Goal: Task Accomplishment & Management: Manage account settings

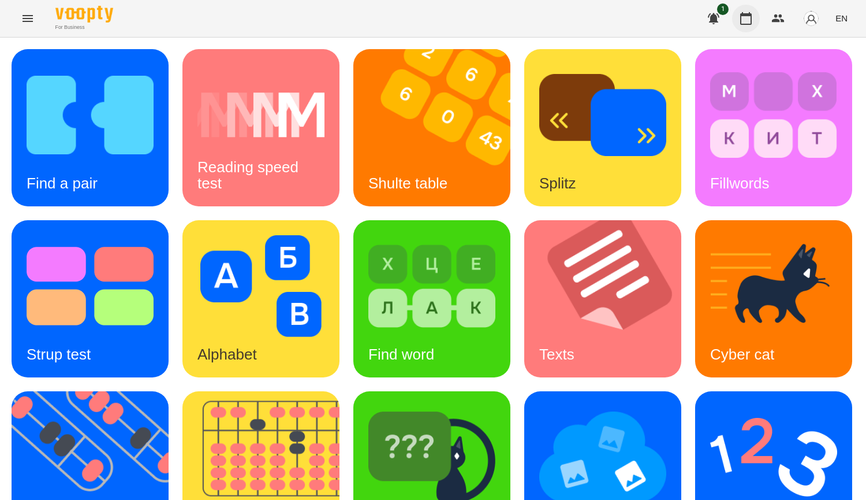
click at [754, 17] on button "button" at bounding box center [746, 19] width 28 height 28
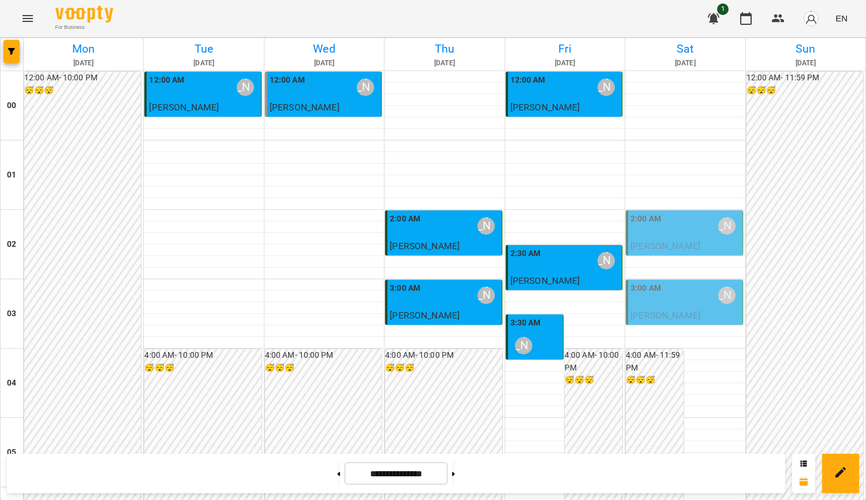
scroll to position [58, 0]
click at [714, 239] on p "[PERSON_NAME]" at bounding box center [685, 246] width 109 height 14
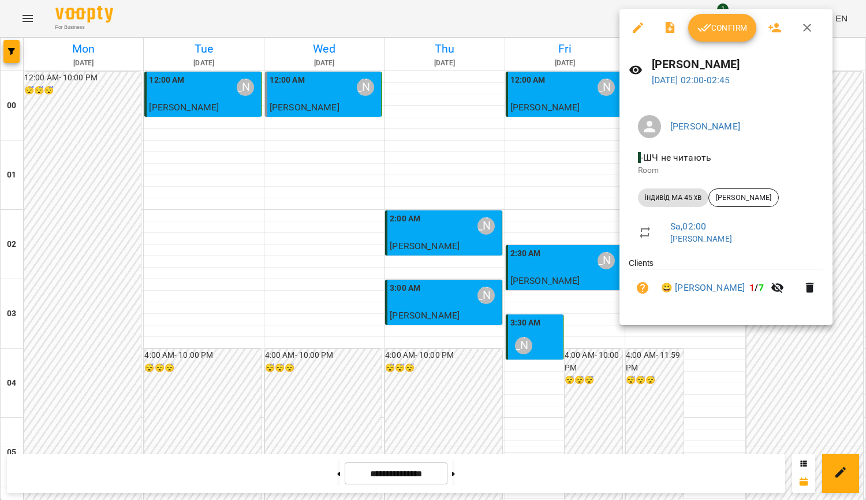
click at [711, 36] on button "Confirm" at bounding box center [722, 28] width 68 height 28
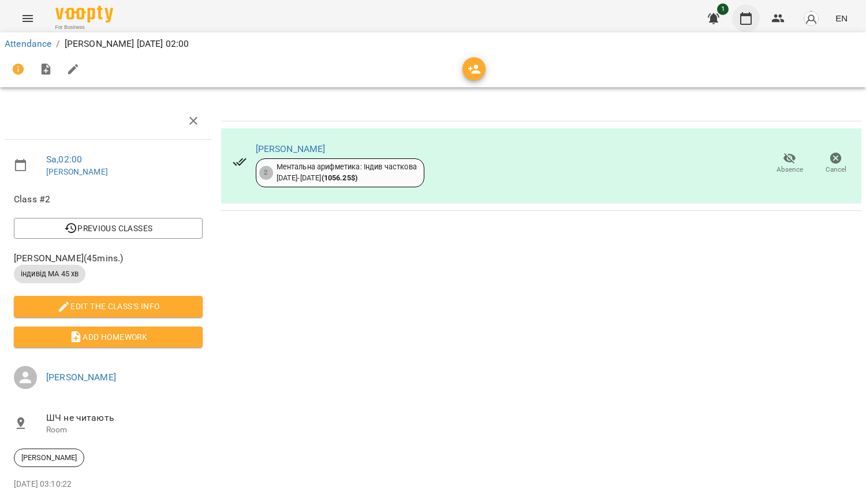
click at [742, 21] on icon "button" at bounding box center [746, 18] width 12 height 13
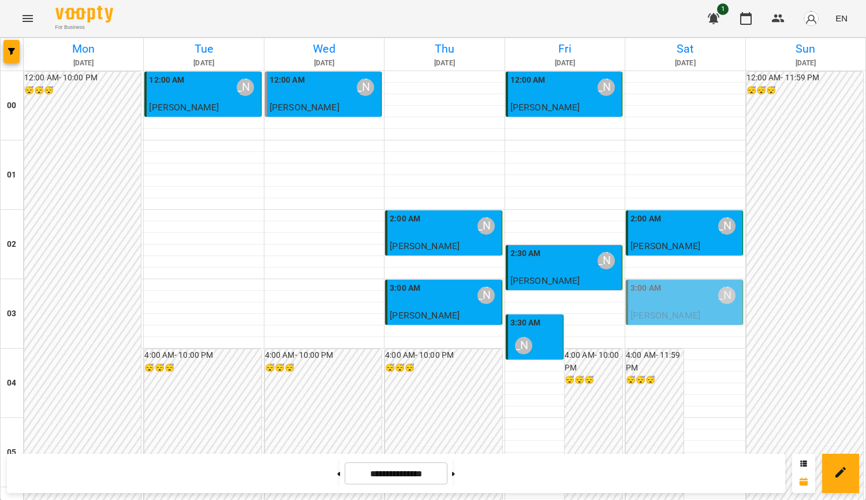
click at [684, 315] on span "[PERSON_NAME]" at bounding box center [666, 315] width 70 height 11
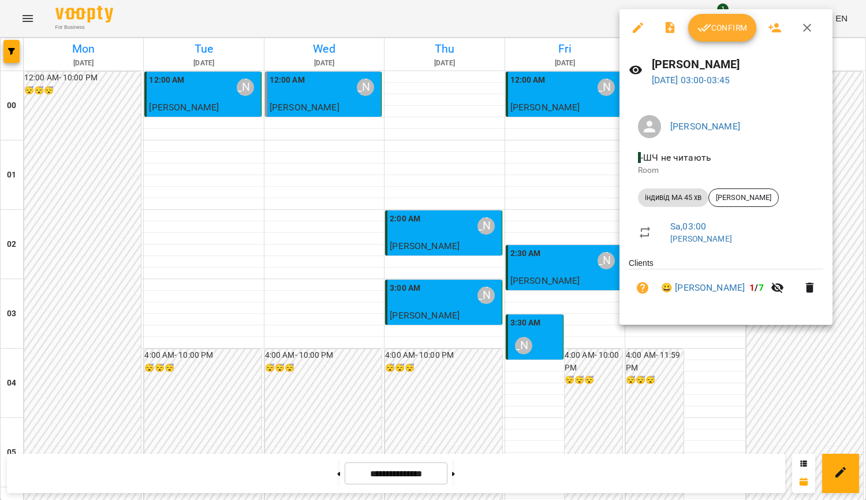
click at [719, 37] on button "Confirm" at bounding box center [722, 28] width 68 height 28
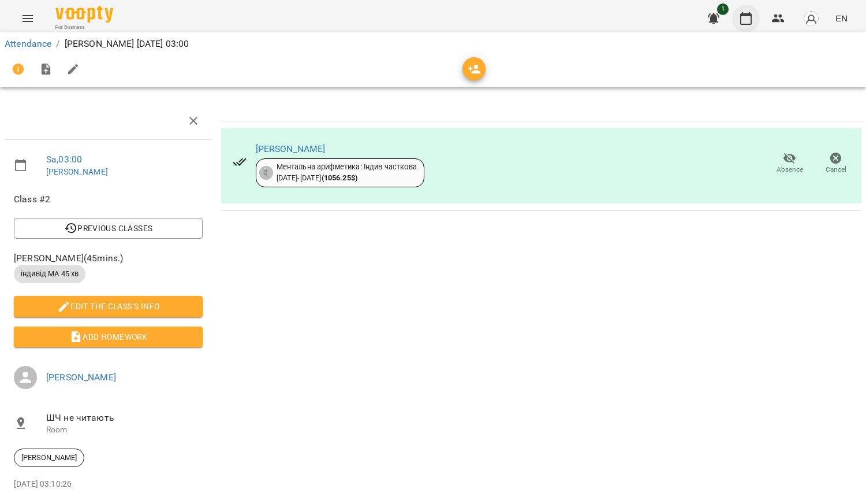
click at [751, 27] on button "button" at bounding box center [746, 19] width 28 height 28
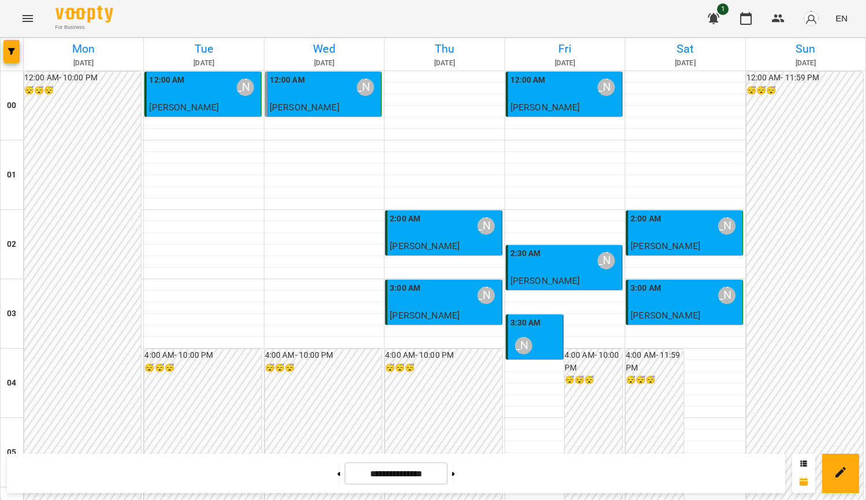
scroll to position [115, 0]
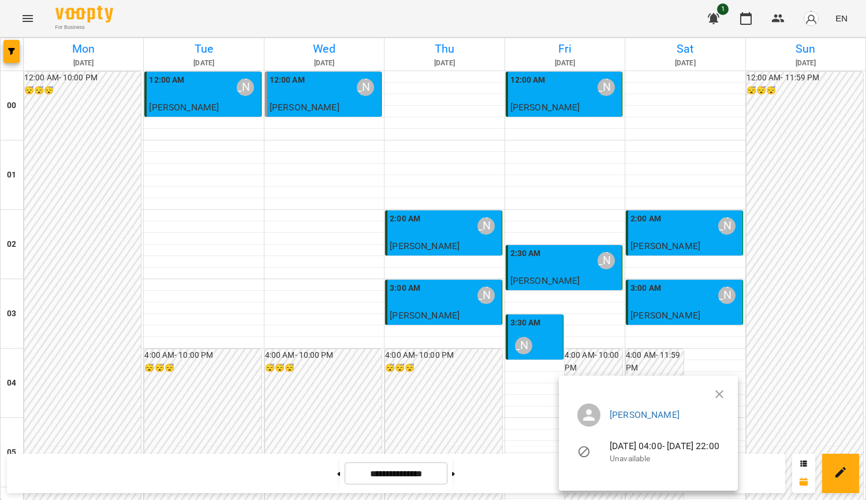
click at [726, 389] on icon "button" at bounding box center [720, 394] width 14 height 14
